Goal: Find specific page/section: Find specific page/section

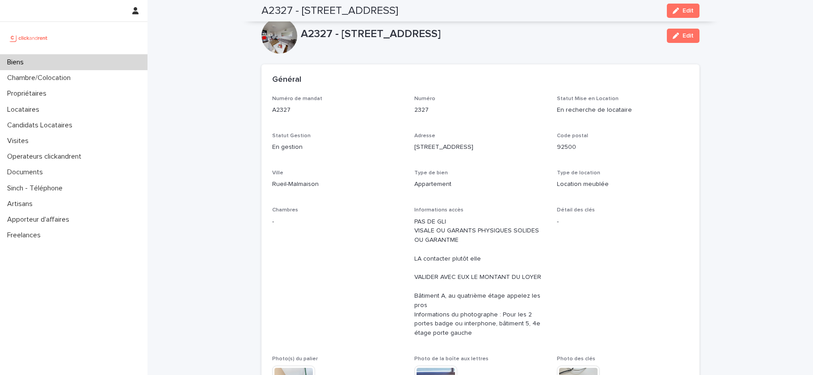
scroll to position [763, 0]
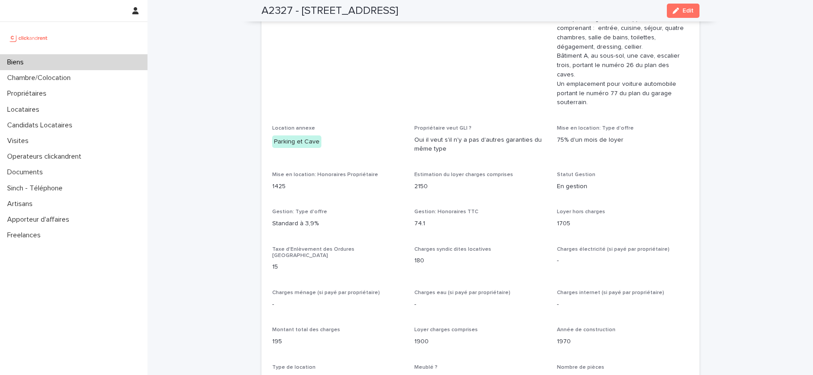
click at [45, 63] on div "Biens" at bounding box center [73, 63] width 147 height 16
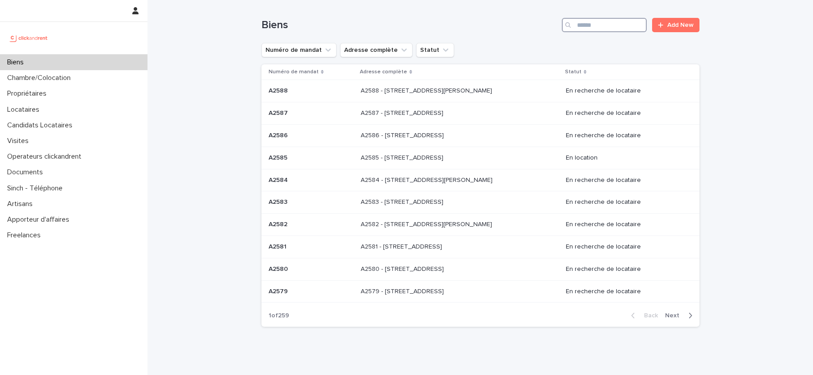
click at [607, 30] on input "Search" at bounding box center [604, 25] width 85 height 14
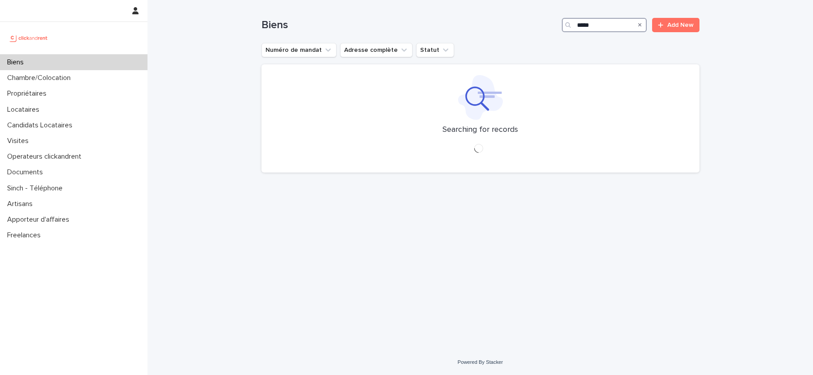
type input "*****"
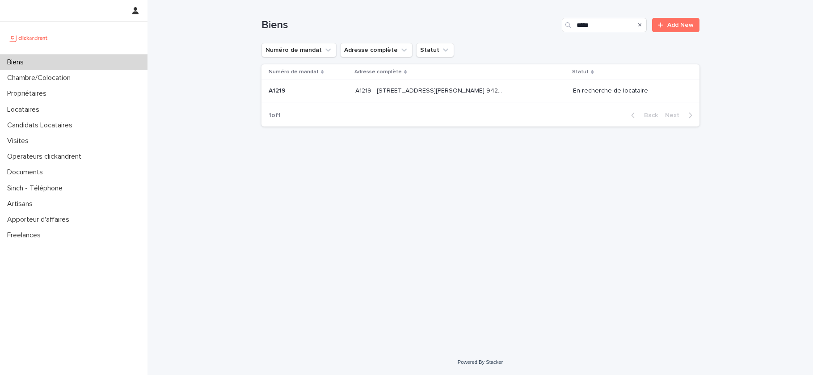
click at [388, 81] on td "A1219 - [GEOGRAPHIC_DATA][PERSON_NAME], [GEOGRAPHIC_DATA] 94240 A1219 - [STREET…" at bounding box center [461, 91] width 218 height 22
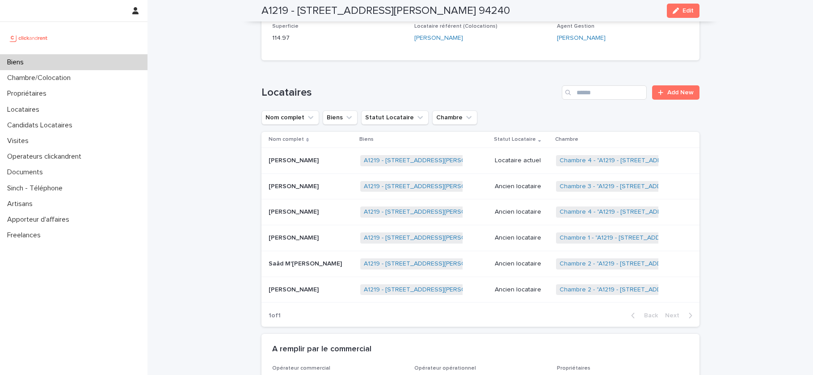
scroll to position [349, 0]
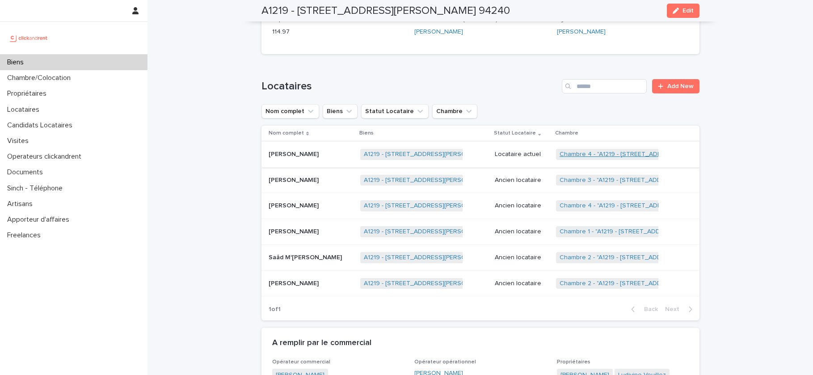
click at [620, 155] on link "Chambre 4 - "A1219 - [STREET_ADDRESS][PERSON_NAME] 94240"" at bounding box center [656, 155] width 192 height 8
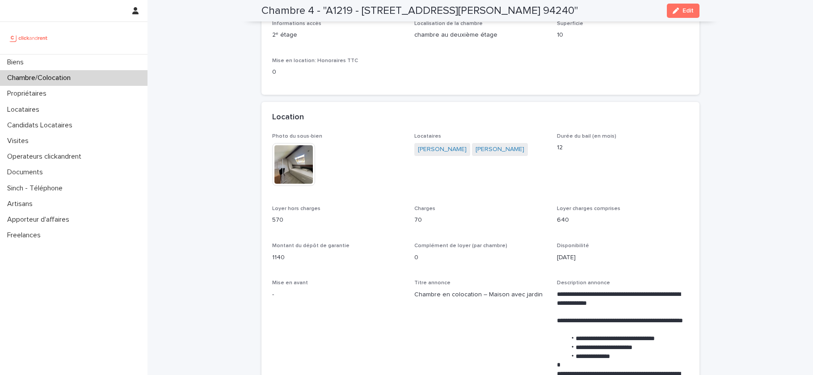
scroll to position [121, 0]
click at [47, 78] on p "Chambre/Colocation" at bounding box center [41, 78] width 74 height 8
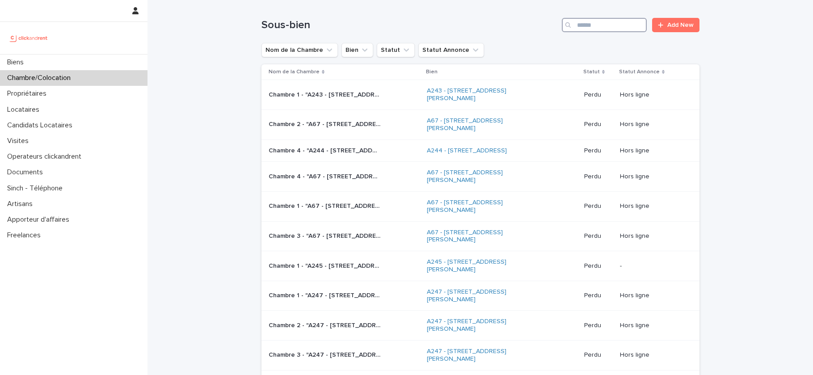
click at [621, 26] on input "Search" at bounding box center [604, 25] width 85 height 14
type input "*****"
